Goal: Check status: Check status

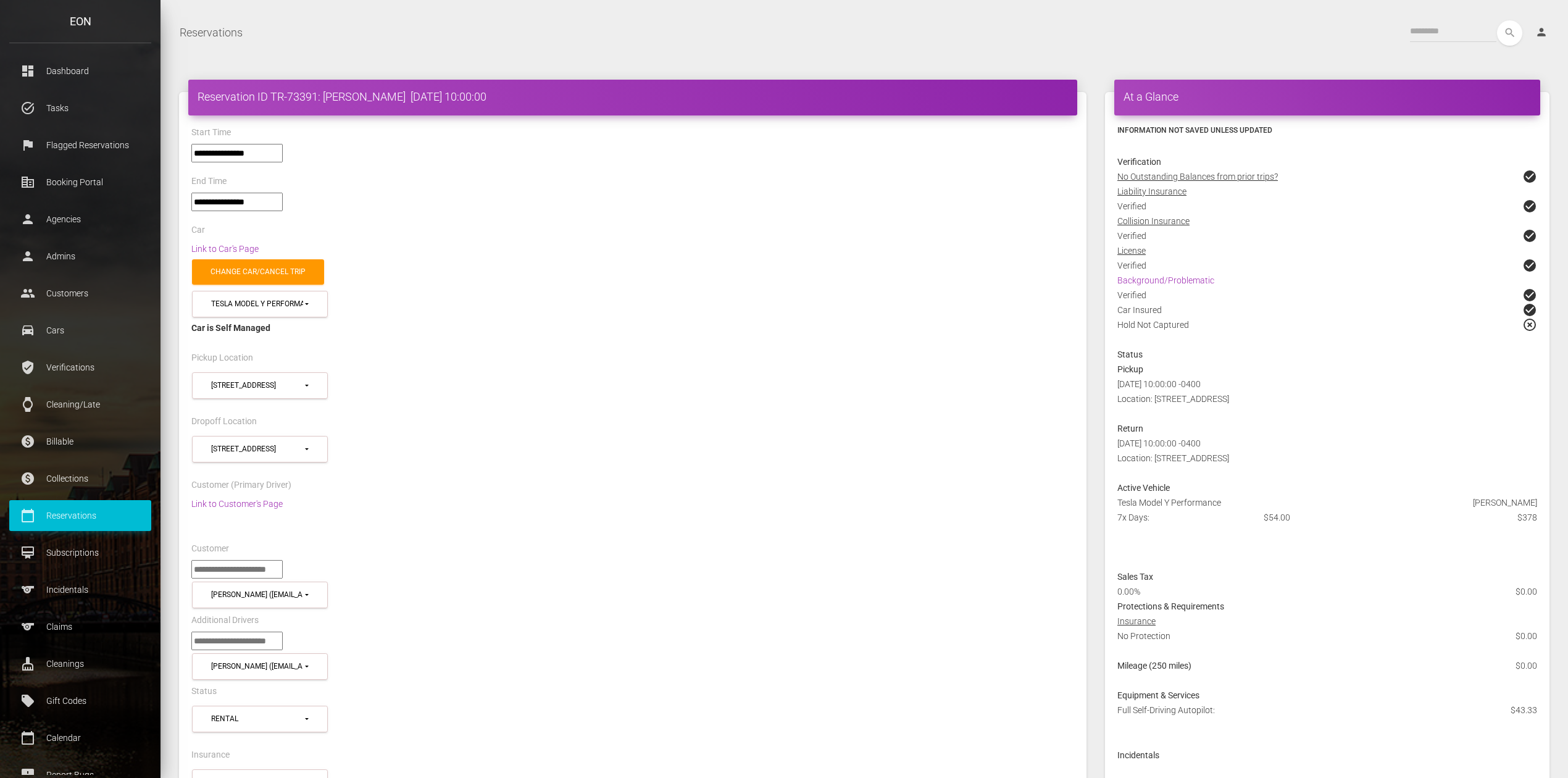
select select "*****"
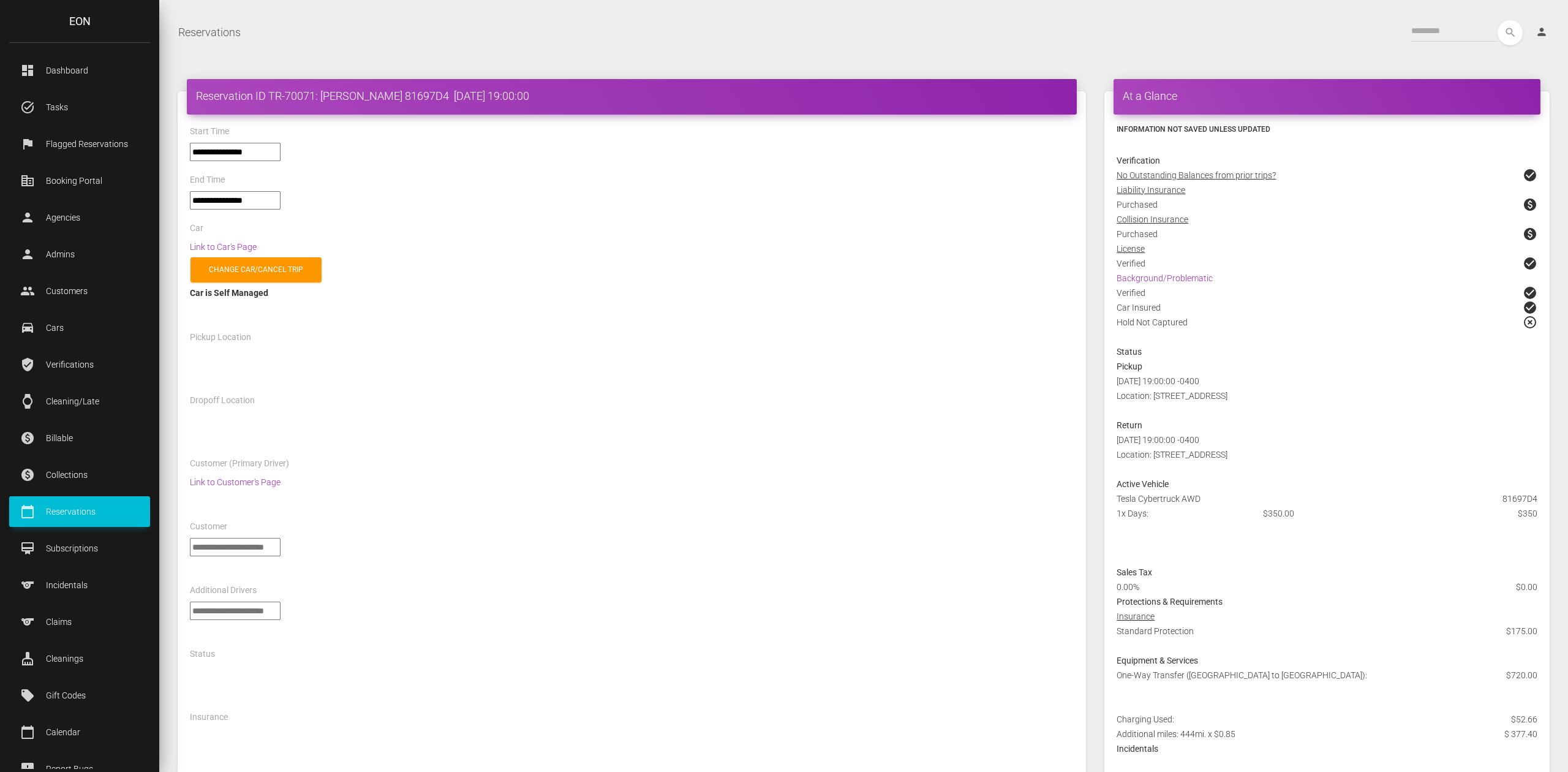
select select "*****"
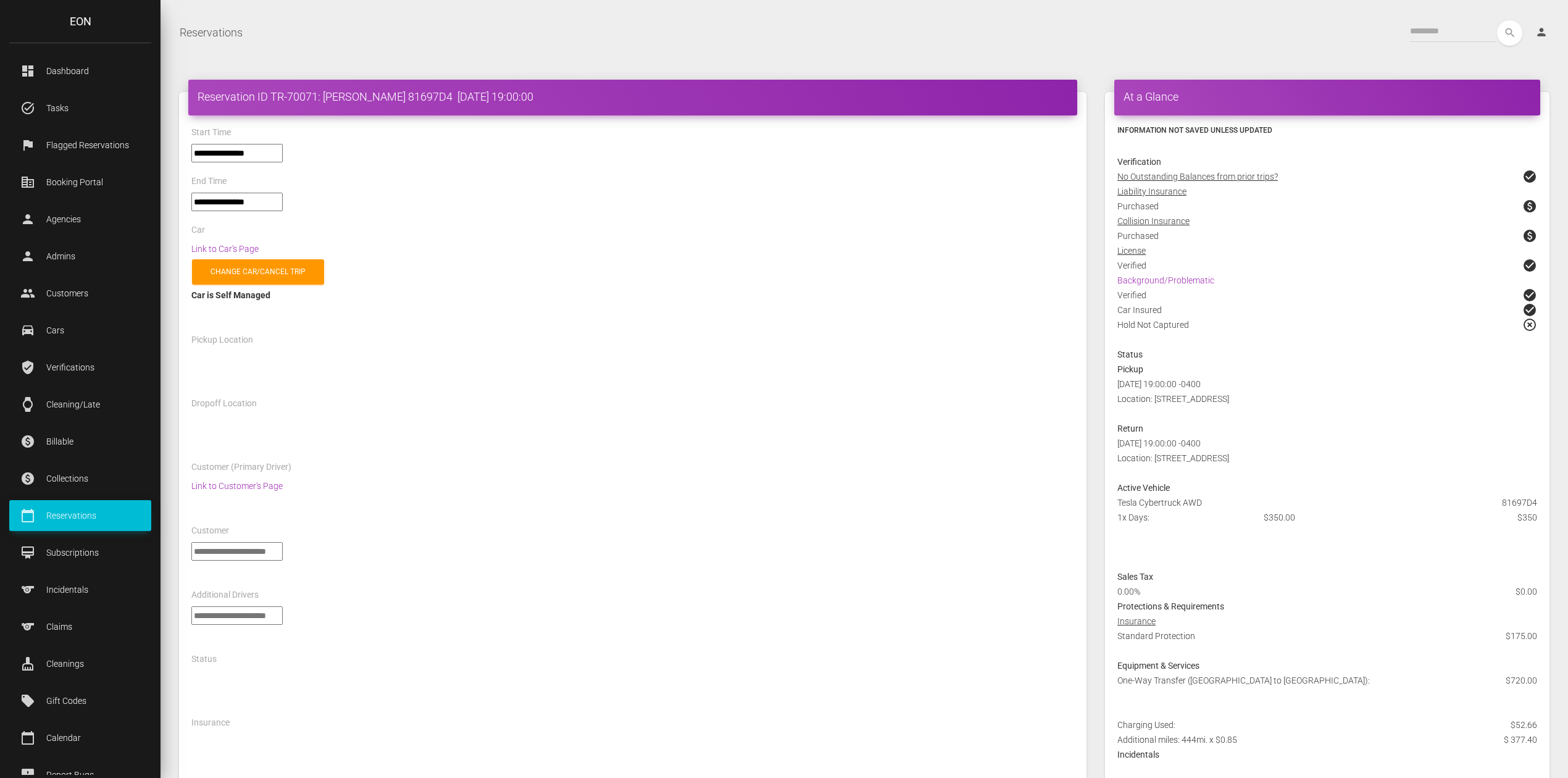
select select "*****"
